Goal: Navigation & Orientation: Find specific page/section

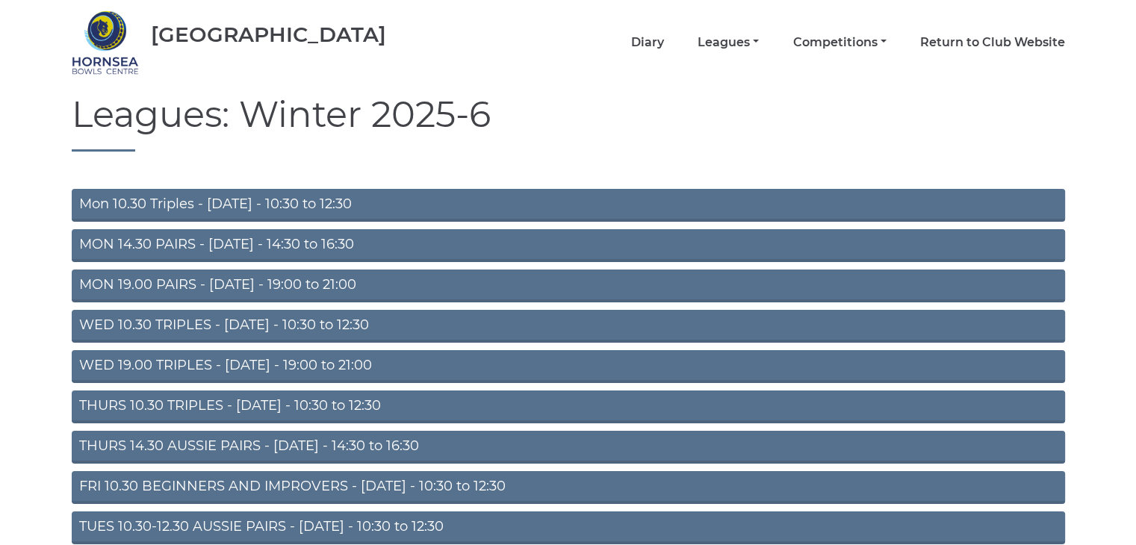
scroll to position [164, 0]
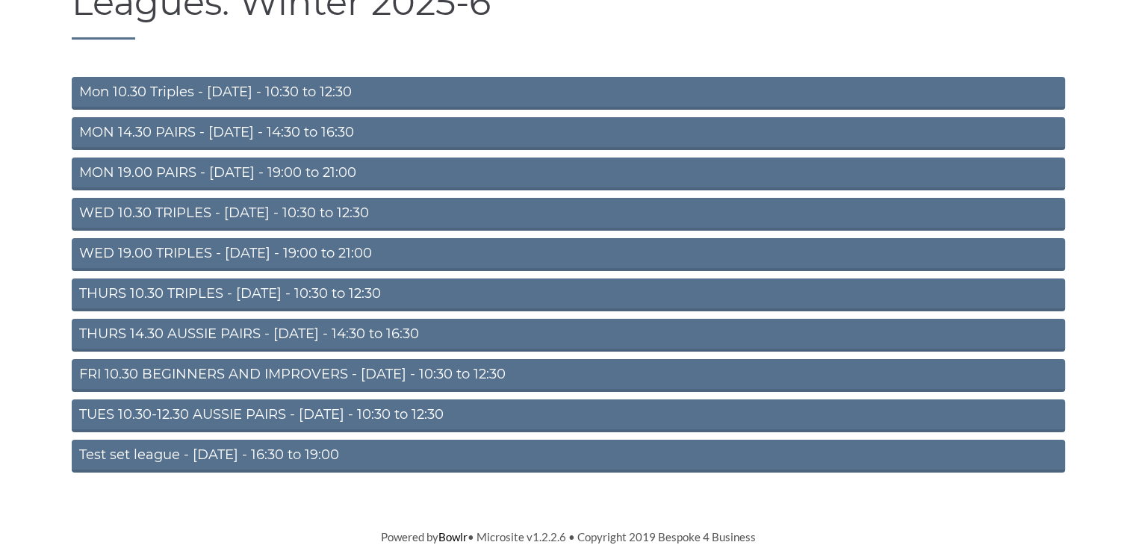
click at [254, 411] on link "TUES 10.30-12.30 AUSSIE PAIRS - Tuesday - 10:30 to 12:30" at bounding box center [569, 416] width 994 height 33
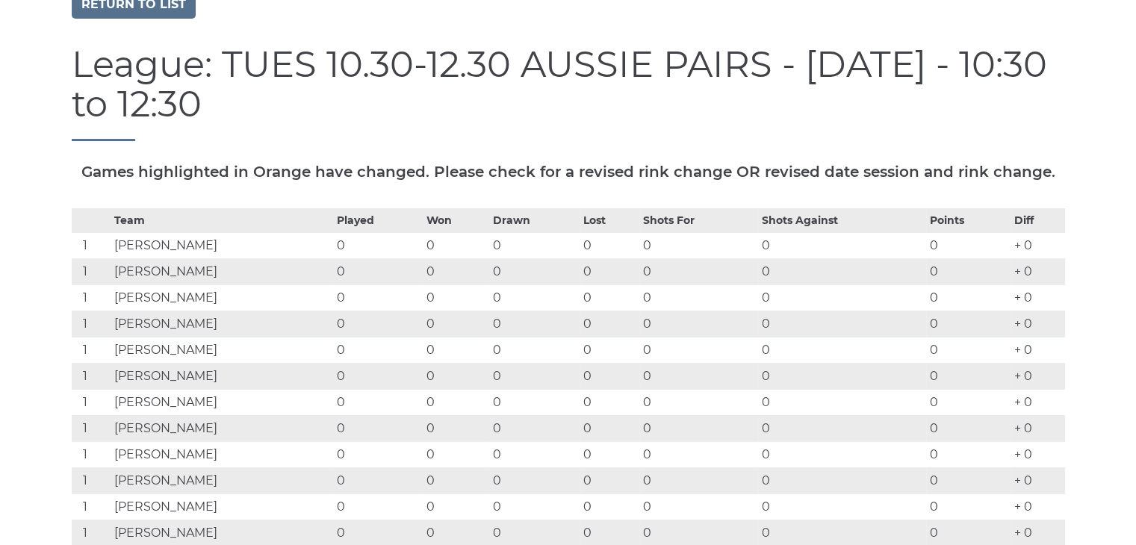
scroll to position [224, 0]
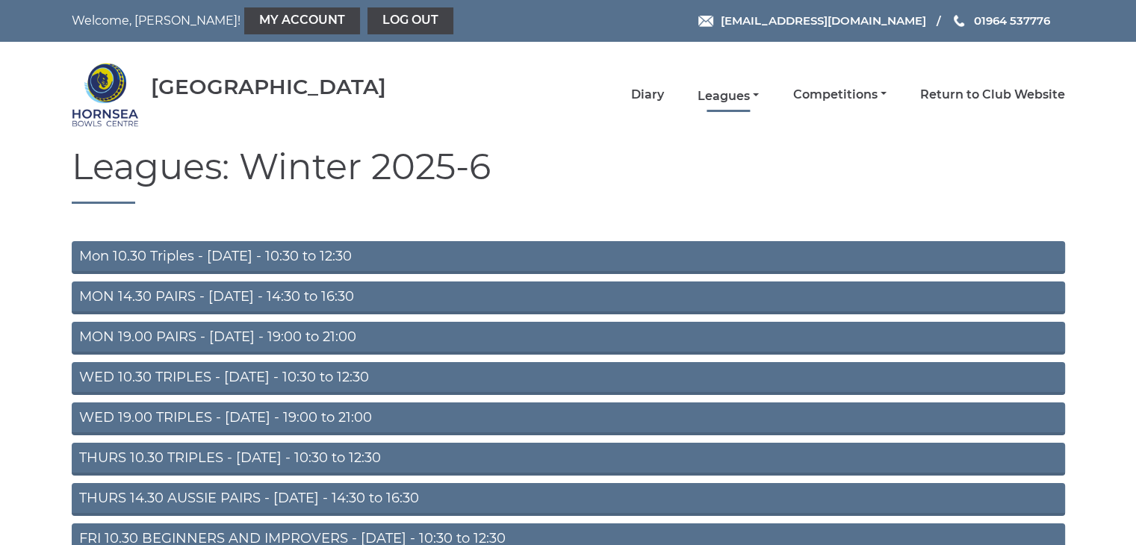
click at [725, 95] on link "Leagues" at bounding box center [728, 96] width 61 height 16
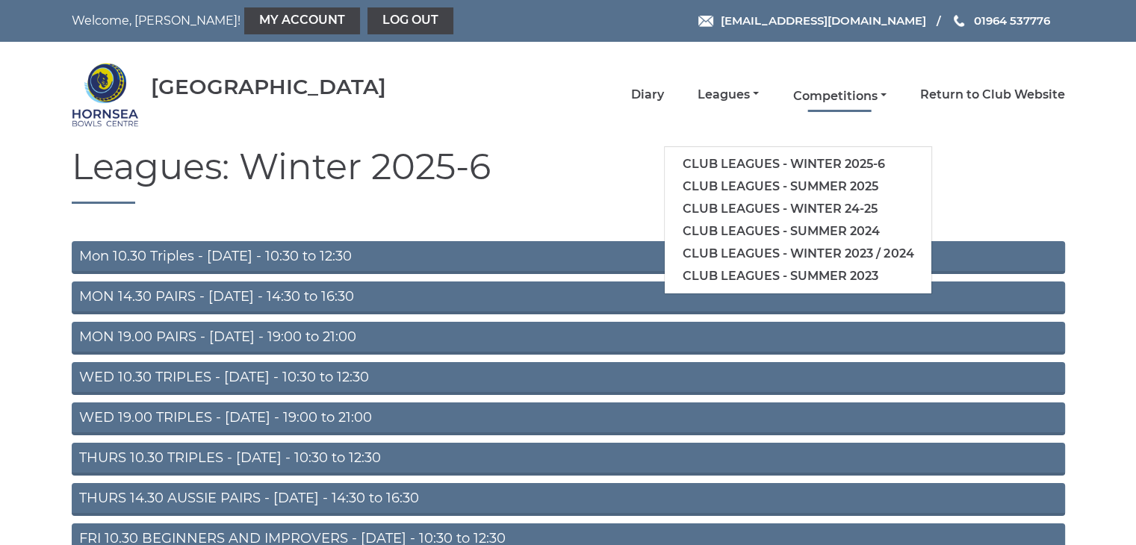
click at [831, 96] on link "Competitions" at bounding box center [839, 96] width 93 height 16
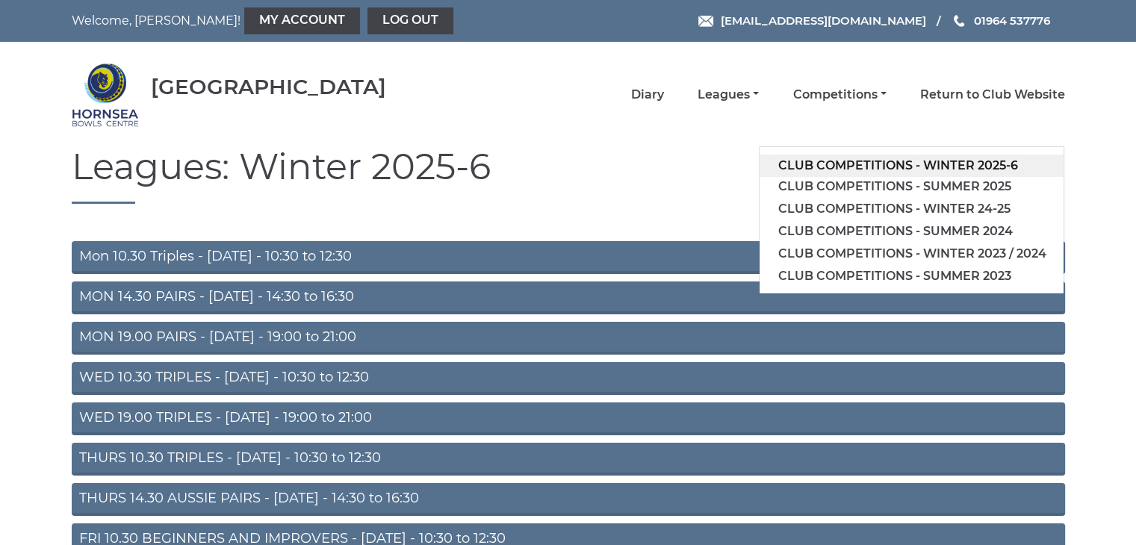
click at [867, 160] on link "Club competitions - Winter 2025-6" at bounding box center [912, 166] width 304 height 22
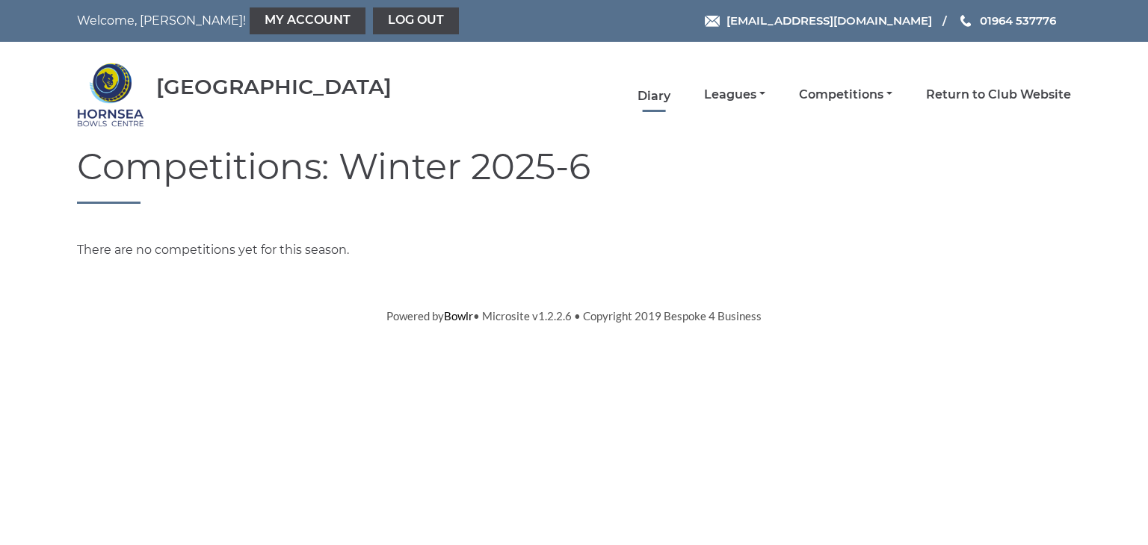
click at [648, 95] on link "Diary" at bounding box center [653, 96] width 33 height 16
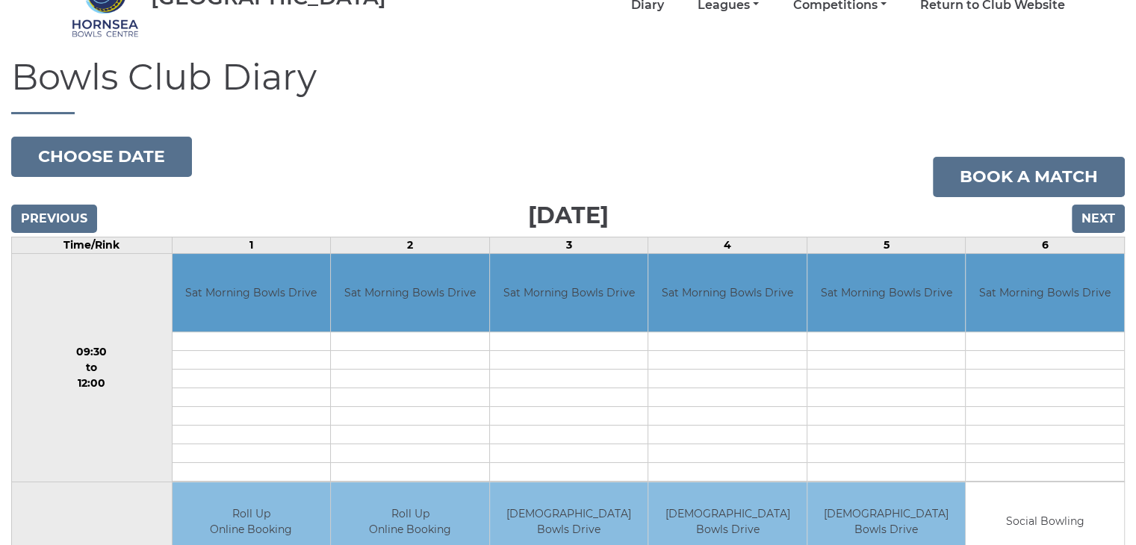
scroll to position [89, 0]
click at [1097, 216] on input "Next" at bounding box center [1098, 219] width 53 height 28
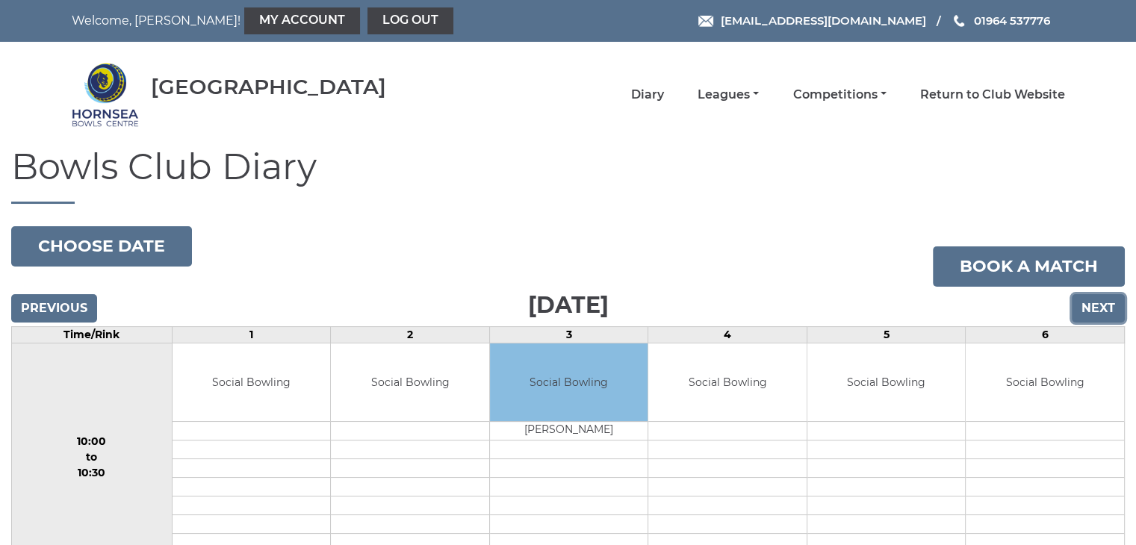
click at [1095, 303] on input "Next" at bounding box center [1098, 308] width 53 height 28
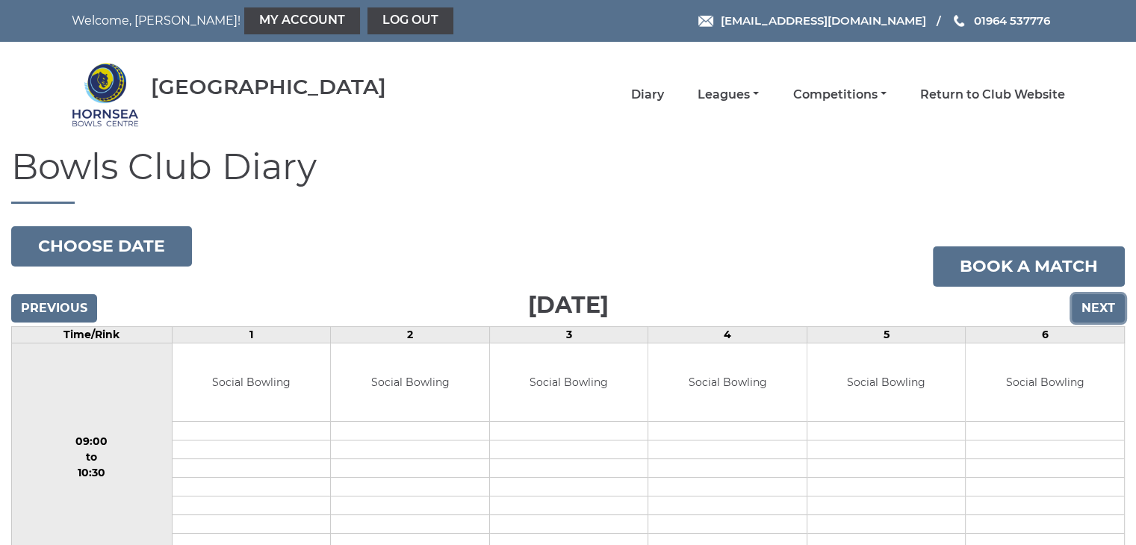
click at [1100, 306] on input "Next" at bounding box center [1098, 308] width 53 height 28
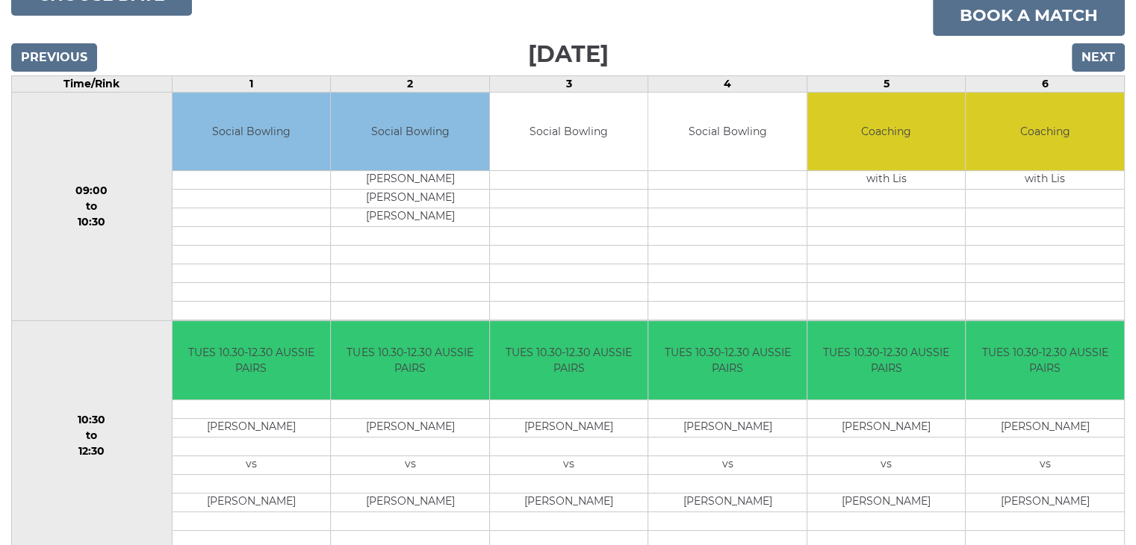
scroll to position [243, 0]
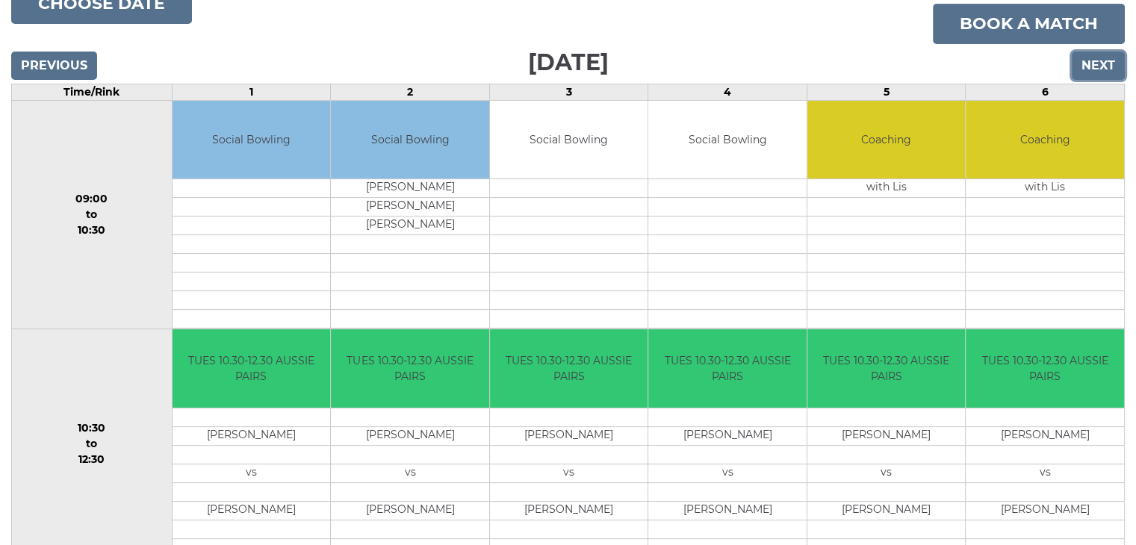
click at [1097, 59] on input "Next" at bounding box center [1098, 66] width 53 height 28
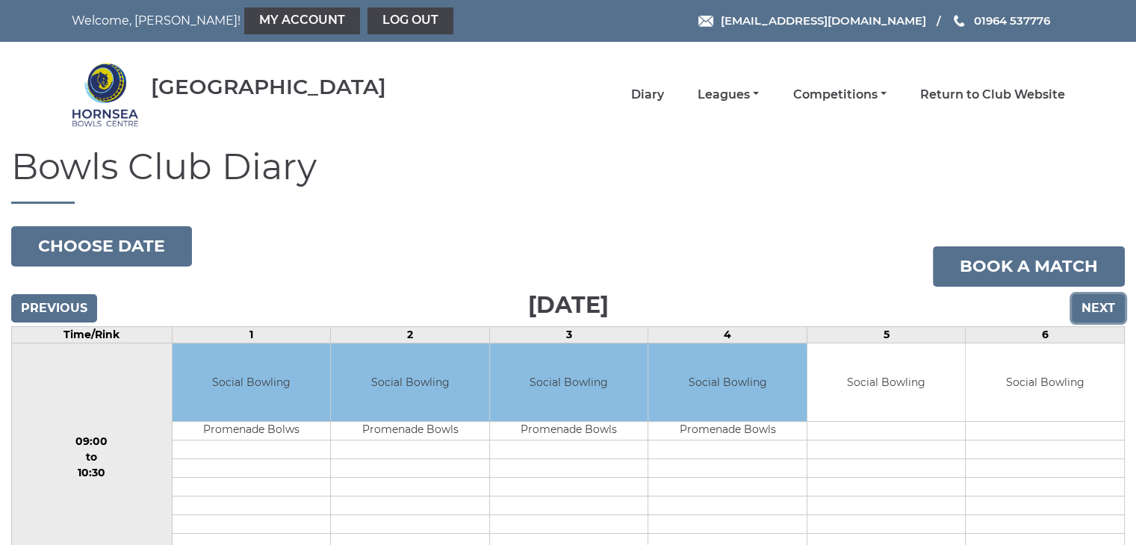
click at [1098, 303] on input "Next" at bounding box center [1098, 308] width 53 height 28
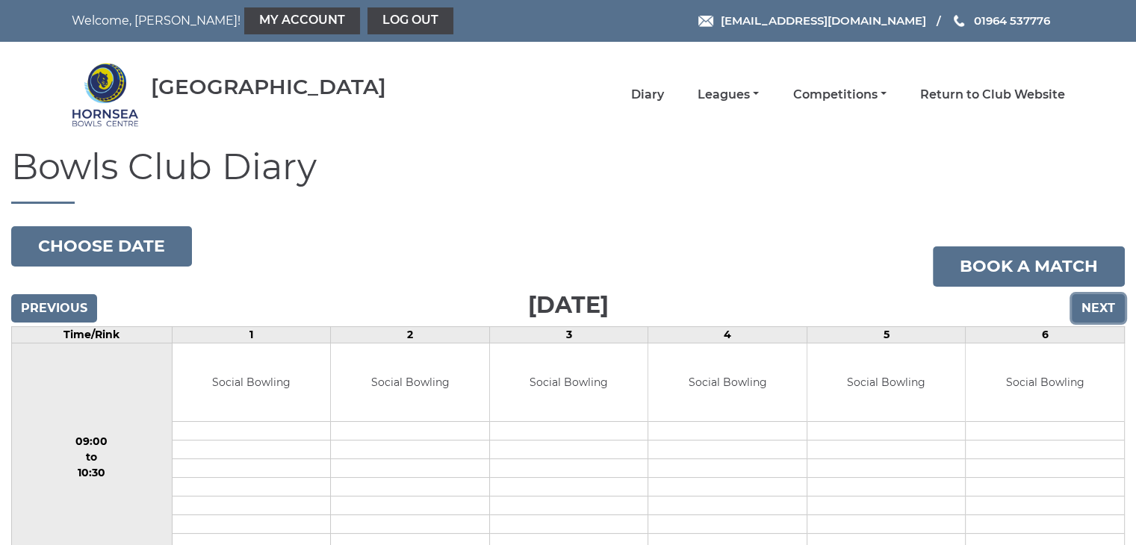
click at [1103, 302] on input "Next" at bounding box center [1098, 308] width 53 height 28
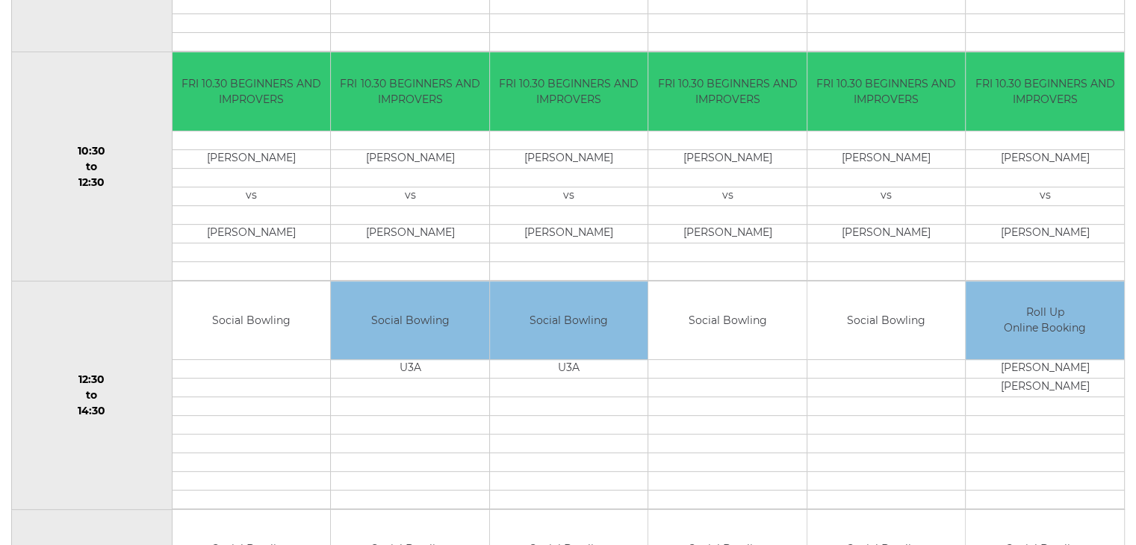
scroll to position [523, 0]
